Goal: Find specific page/section: Find specific page/section

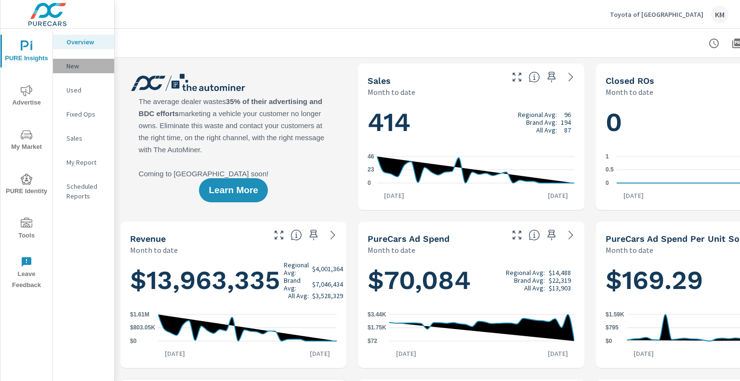
click at [76, 68] on p "New" at bounding box center [86, 66] width 40 height 10
